Goal: Information Seeking & Learning: Learn about a topic

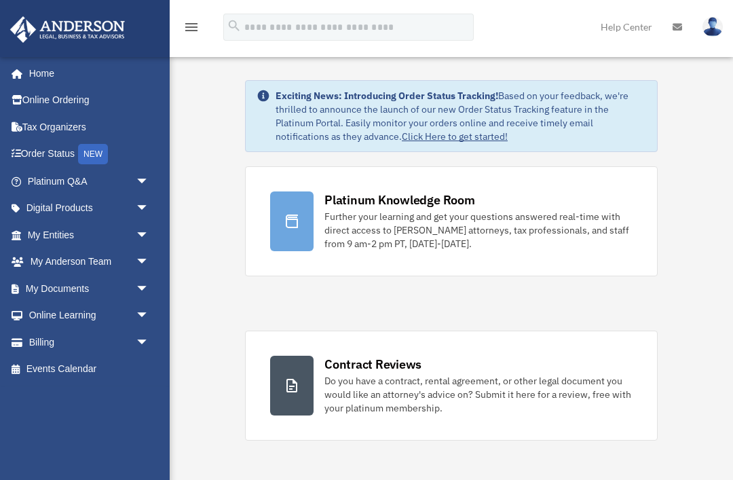
click at [66, 282] on link "My Documents arrow_drop_down" at bounding box center [90, 288] width 160 height 27
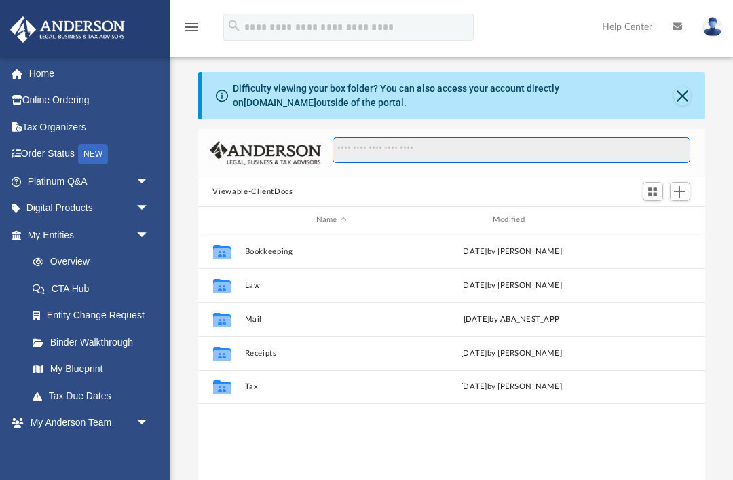
click at [376, 160] on input "Search files and folders" at bounding box center [511, 150] width 357 height 26
paste input "**********"
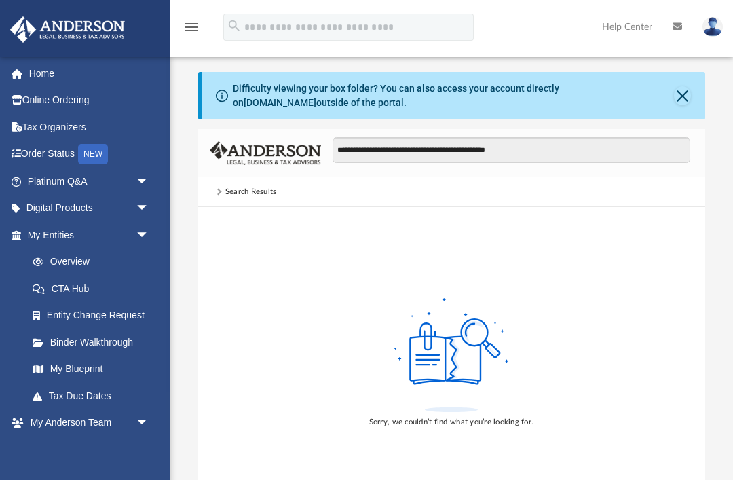
click at [259, 200] on div "Search Results" at bounding box center [451, 192] width 507 height 30
click at [247, 198] on div "Search Results" at bounding box center [451, 192] width 507 height 30
click at [255, 212] on div "Sorry, we couldn’t find what you’re looking for." at bounding box center [451, 361] width 507 height 308
click at [609, 158] on input "**********" at bounding box center [511, 150] width 357 height 26
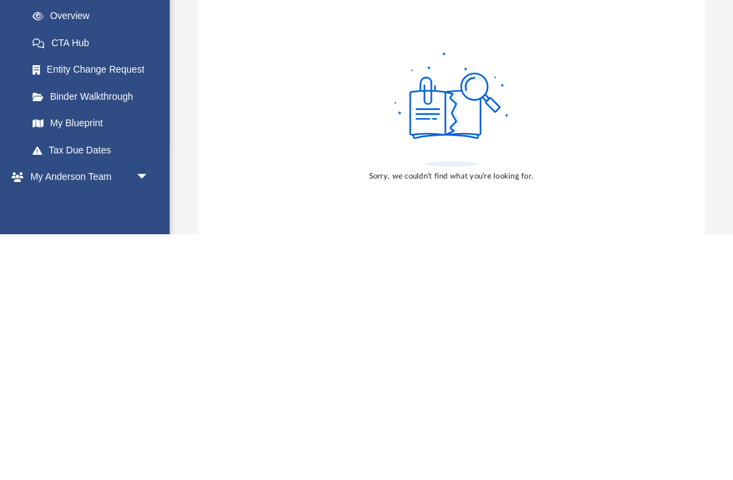
scroll to position [26, 0]
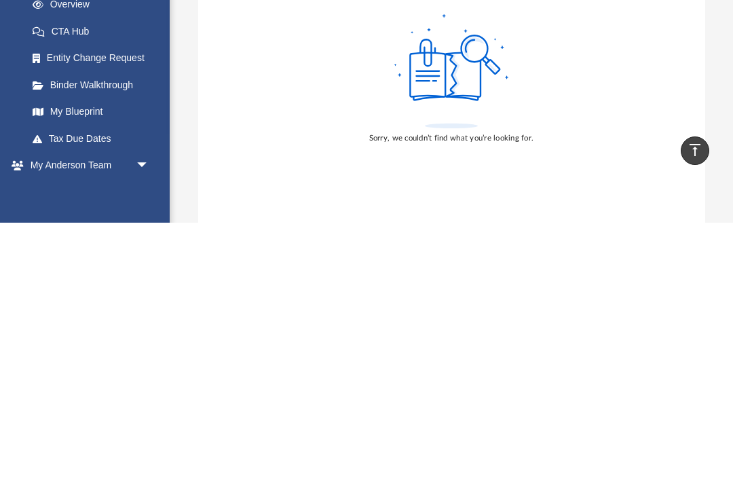
click at [454, 312] on icon at bounding box center [451, 333] width 11 height 42
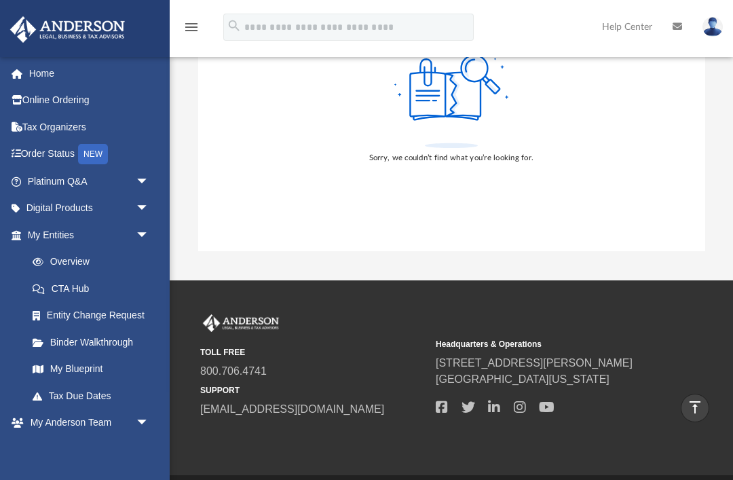
click at [442, 107] on icon at bounding box center [445, 95] width 71 height 44
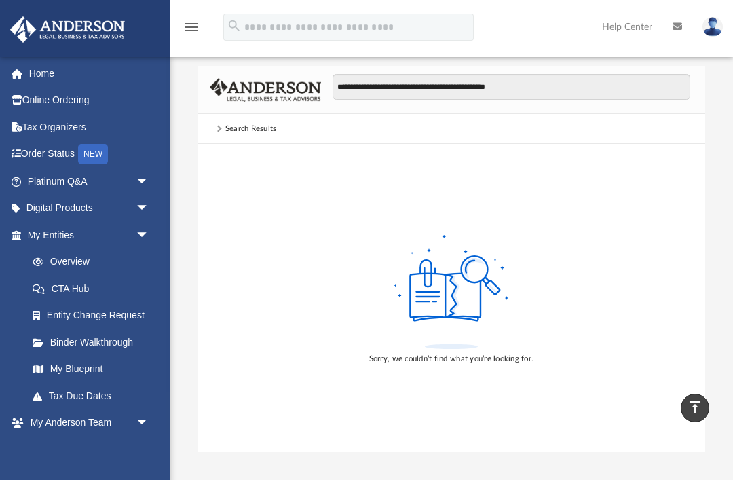
scroll to position [0, 0]
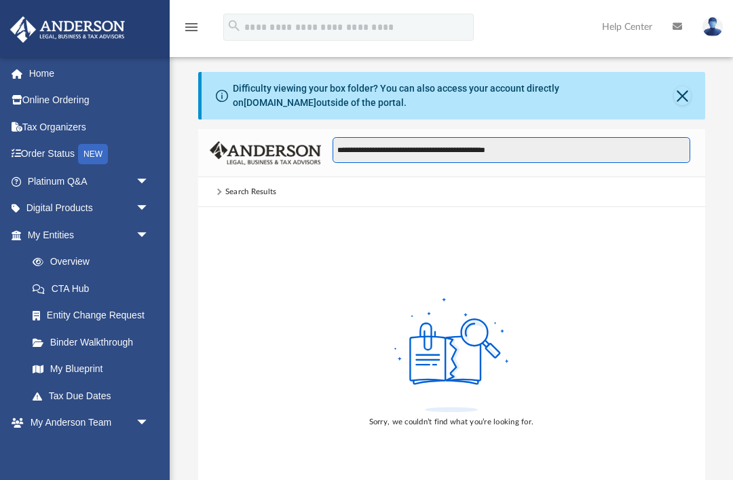
click at [604, 156] on input "**********" at bounding box center [511, 150] width 357 height 26
type input "**********"
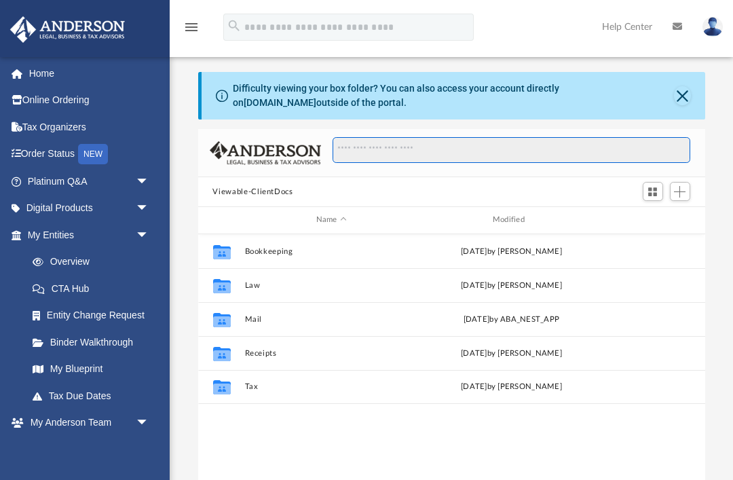
scroll to position [309, 507]
click at [316, 97] on link "box.com" at bounding box center [280, 102] width 73 height 11
click at [655, 198] on button "Switch to Grid View" at bounding box center [653, 191] width 20 height 19
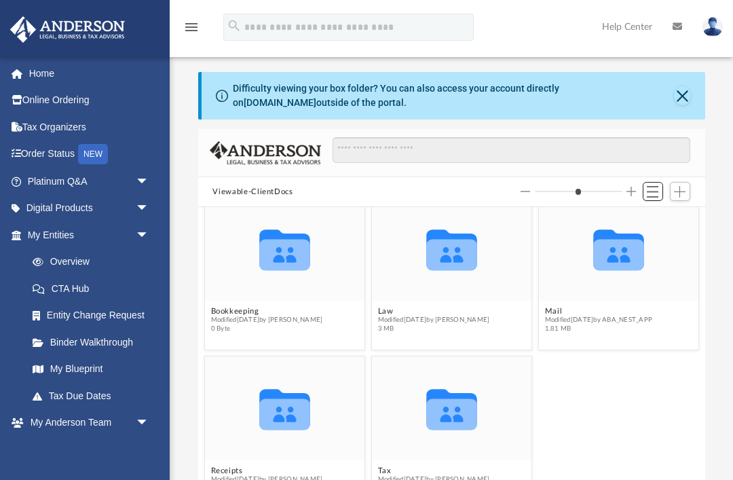
scroll to position [16, 0]
click at [286, 255] on icon "grid" at bounding box center [284, 254] width 51 height 31
click at [270, 245] on icon "grid" at bounding box center [284, 254] width 51 height 31
click at [287, 257] on icon "grid" at bounding box center [284, 250] width 51 height 41
click at [276, 314] on button "Bookkeeping" at bounding box center [267, 311] width 112 height 9
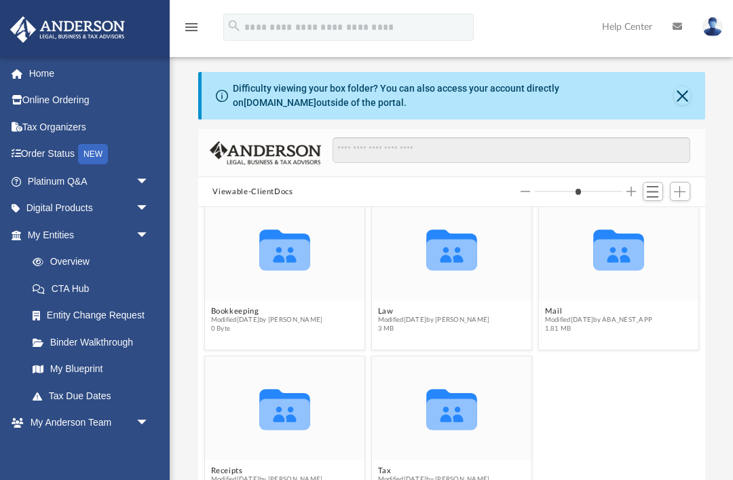
type input "*"
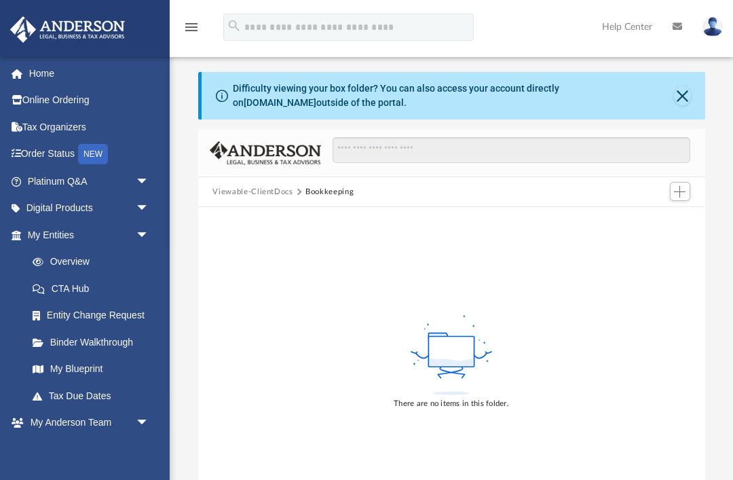
click at [299, 261] on div "There are no items in this folder." at bounding box center [451, 361] width 507 height 308
click at [579, 266] on div "There are no items in this folder." at bounding box center [451, 361] width 507 height 308
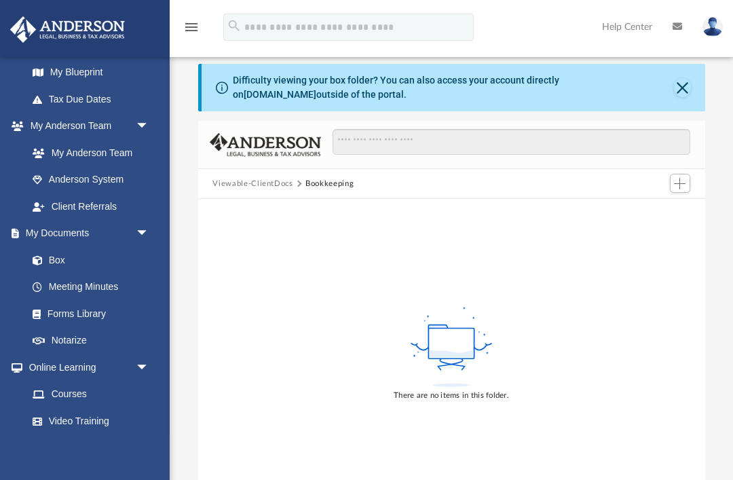
scroll to position [302, 0]
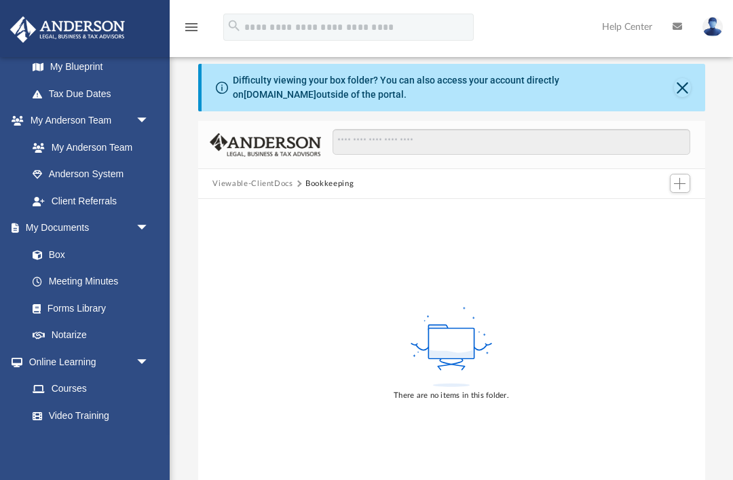
click at [53, 254] on link "Box" at bounding box center [87, 254] width 137 height 27
click at [46, 242] on link "Box" at bounding box center [87, 254] width 137 height 27
click at [46, 251] on span at bounding box center [44, 256] width 9 height 10
click at [256, 184] on button "Viewable-ClientDocs" at bounding box center [253, 184] width 80 height 12
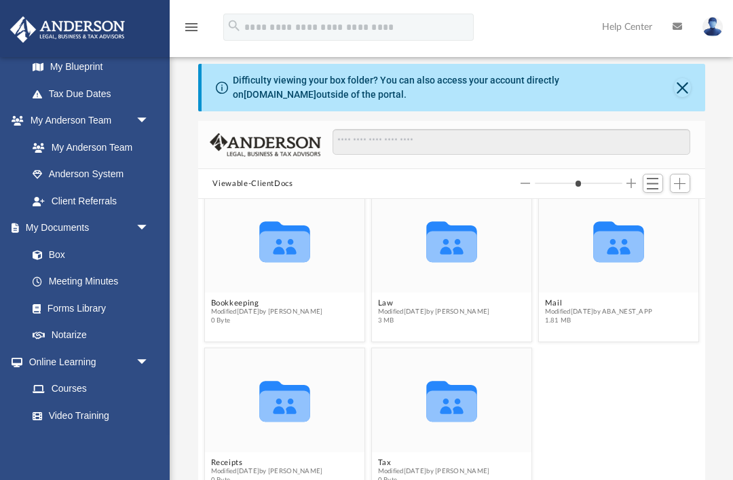
scroll to position [16, 0]
click at [629, 378] on div "Collaborated Folder Receipts Modified Wed Apr 2 2025 by Charles Rogler 0 Byte C…" at bounding box center [451, 425] width 501 height 160
click at [695, 179] on div "Viewable-ClientDocs" at bounding box center [451, 184] width 507 height 30
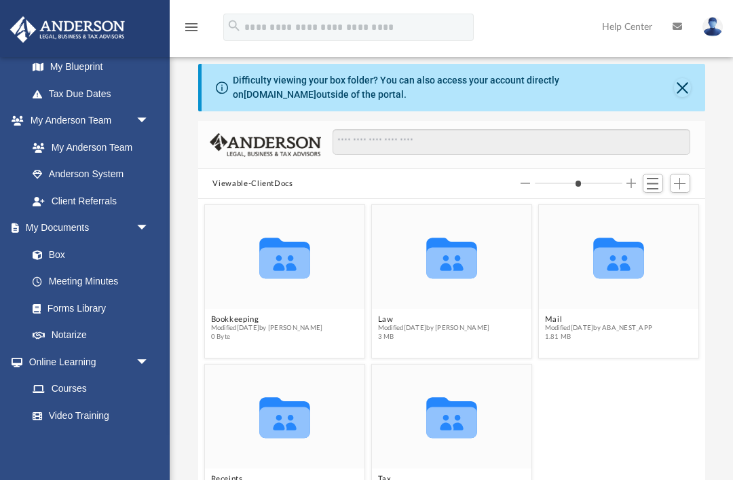
type input "*"
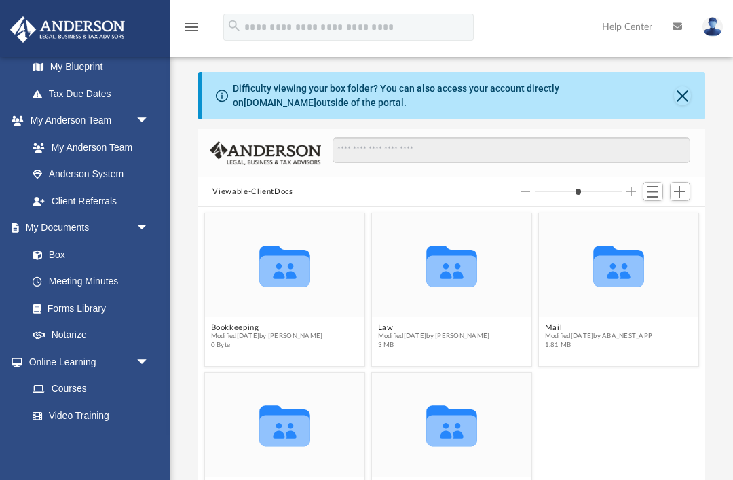
click at [547, 204] on div "Viewable-ClientDocs" at bounding box center [451, 192] width 507 height 30
click at [71, 304] on link "Forms Library" at bounding box center [87, 308] width 137 height 27
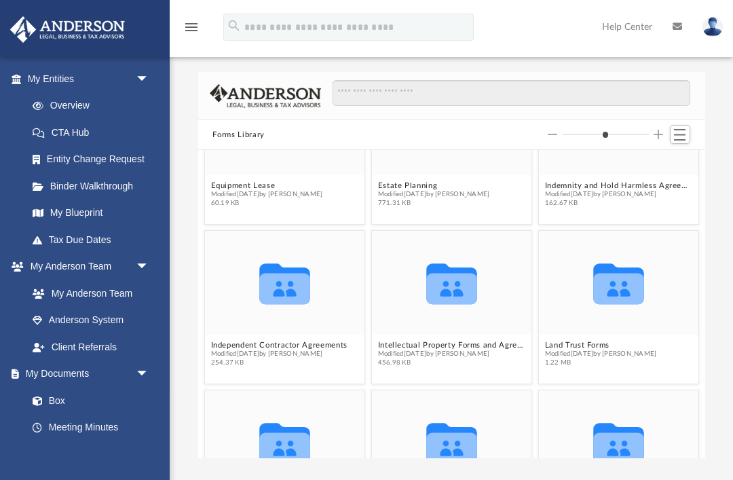
scroll to position [720, 0]
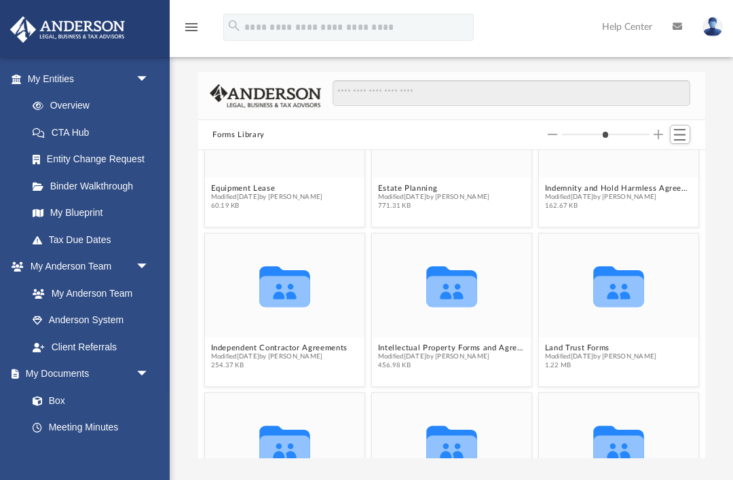
click at [680, 30] on icon at bounding box center [678, 27] width 10 height 10
click at [685, 31] on link at bounding box center [678, 27] width 30 height 54
click at [676, 35] on link at bounding box center [678, 27] width 30 height 54
click at [676, 37] on link at bounding box center [678, 27] width 30 height 54
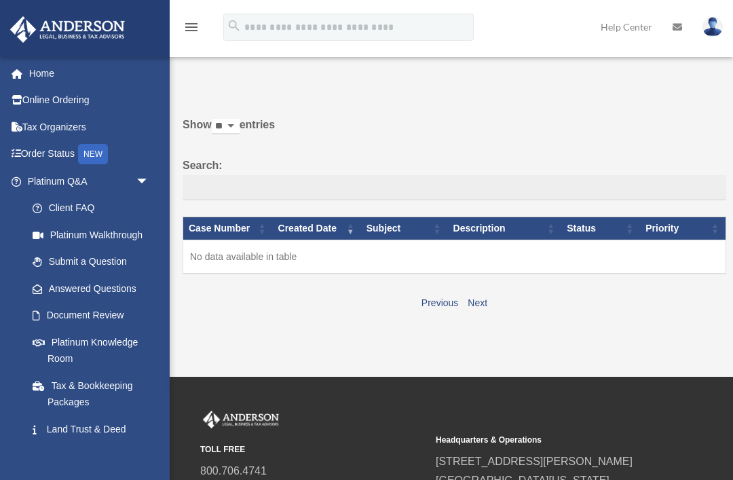
click at [249, 259] on td "No data available in table" at bounding box center [454, 257] width 543 height 34
click at [475, 308] on link "Next" at bounding box center [478, 302] width 20 height 11
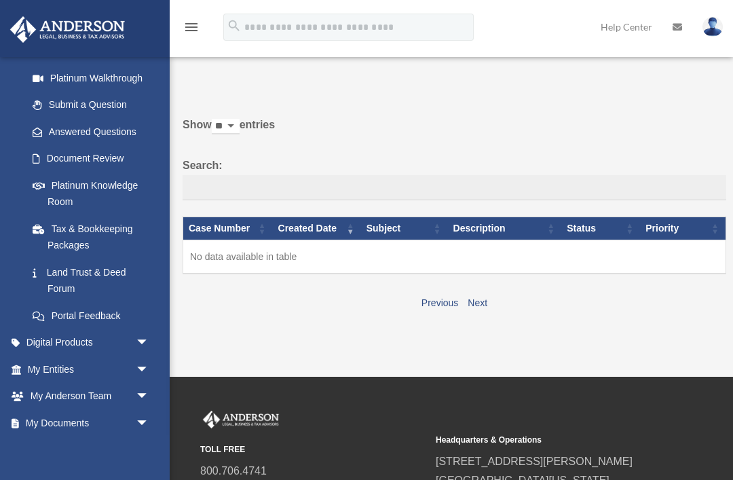
scroll to position [169, 0]
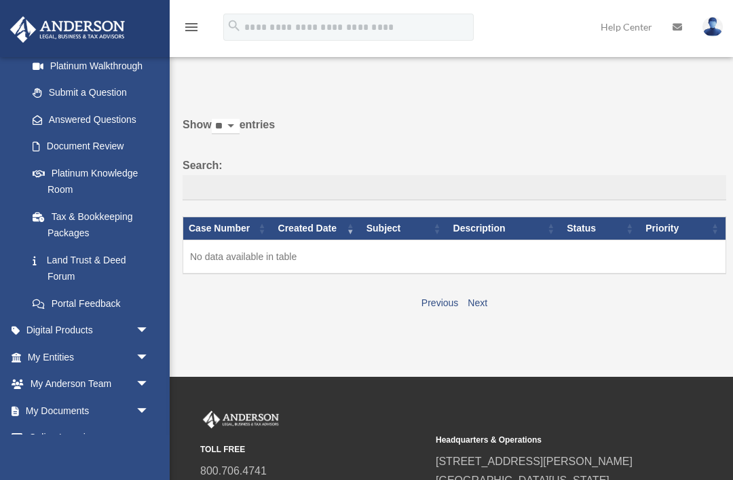
click at [92, 147] on link "Document Review" at bounding box center [91, 146] width 144 height 27
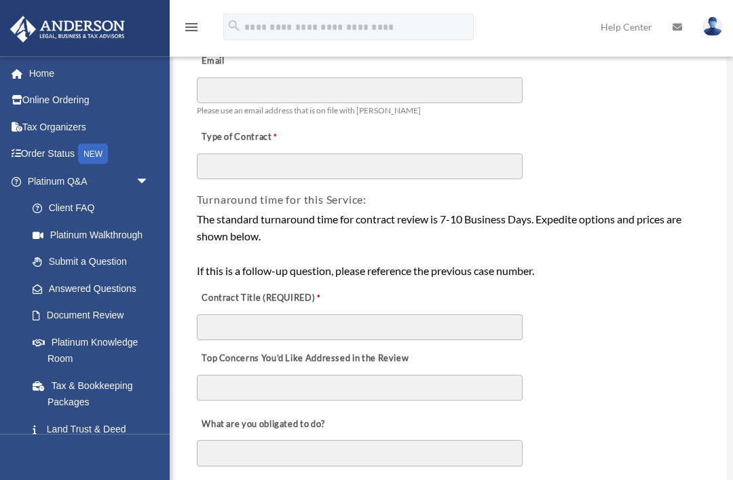
scroll to position [122, 0]
click at [56, 208] on link "Client FAQ" at bounding box center [94, 208] width 151 height 27
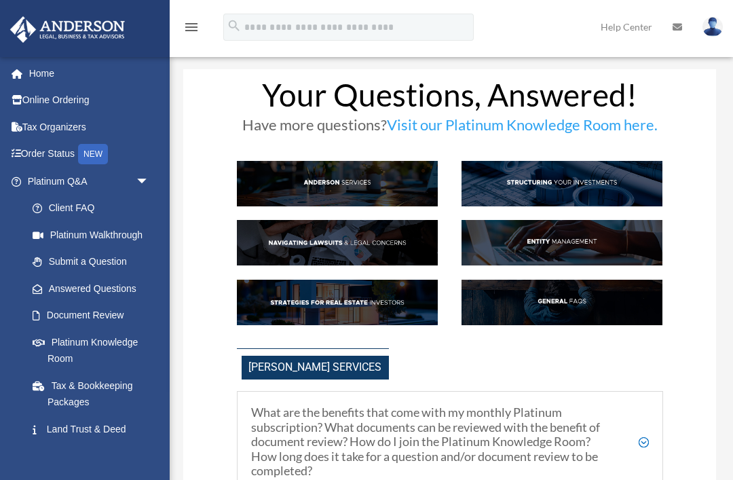
click at [659, 304] on img at bounding box center [563, 303] width 202 height 46
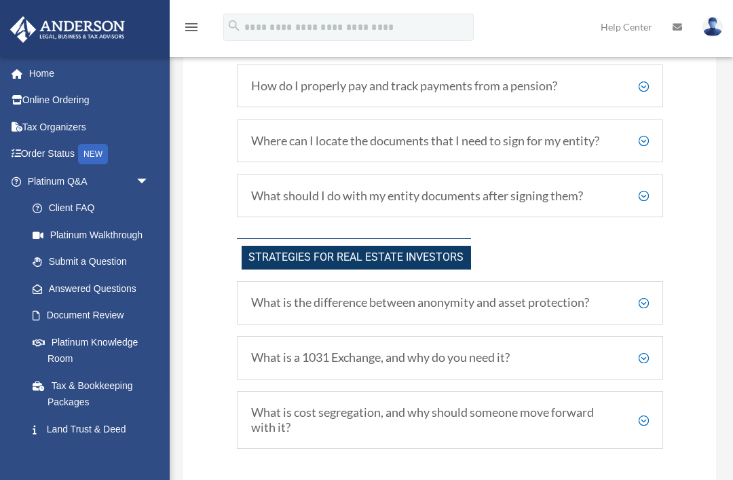
scroll to position [2649, 0]
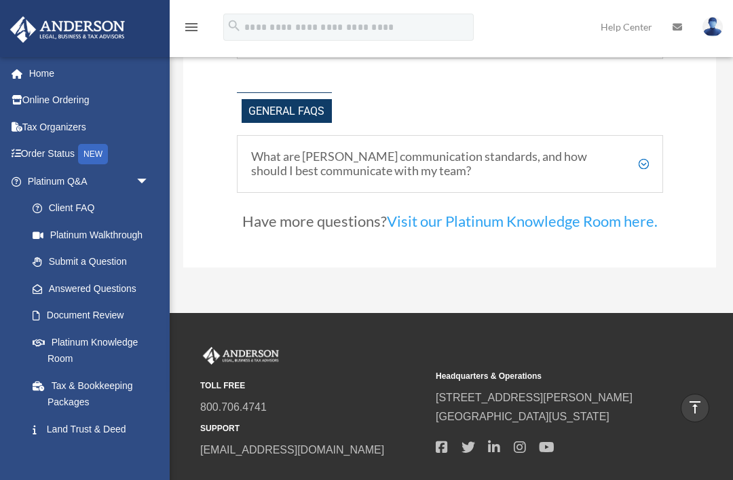
click at [642, 160] on h5 "What are [PERSON_NAME] communication standards, and how should I best communica…" at bounding box center [450, 163] width 398 height 29
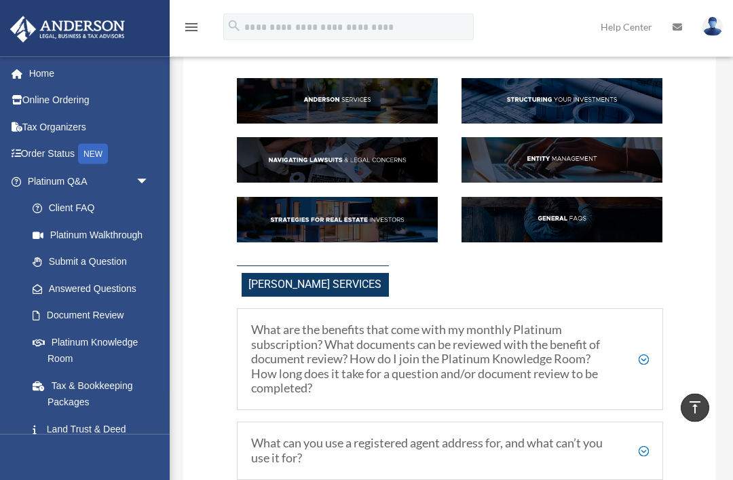
scroll to position [0, 0]
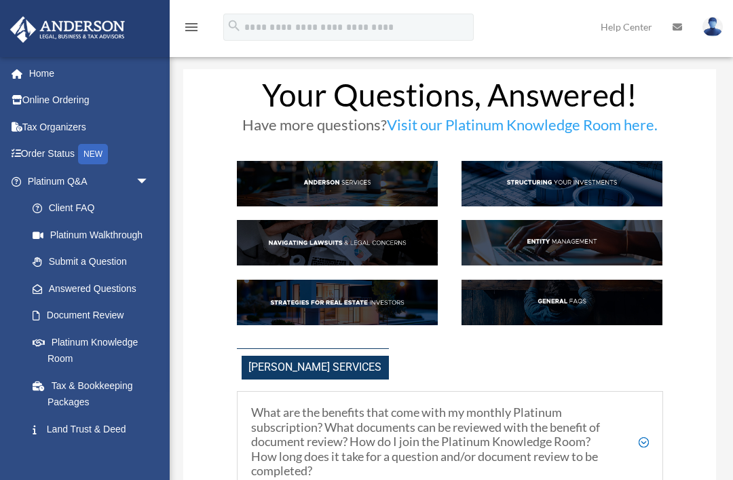
click at [24, 70] on span at bounding box center [24, 74] width 10 height 10
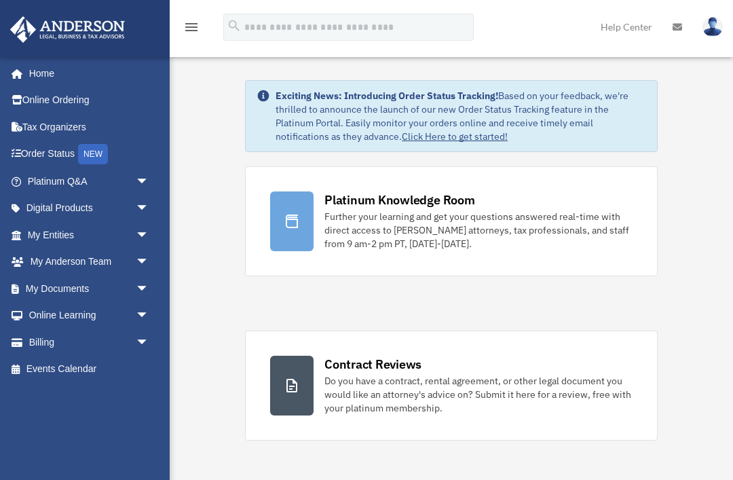
click at [363, 91] on strong "Exciting News: Introducing Order Status Tracking!" at bounding box center [387, 96] width 223 height 12
click at [443, 141] on link "Click Here to get started!" at bounding box center [455, 136] width 106 height 12
click at [451, 142] on link "Click Here to get started!" at bounding box center [455, 136] width 106 height 12
